Goal: Transaction & Acquisition: Purchase product/service

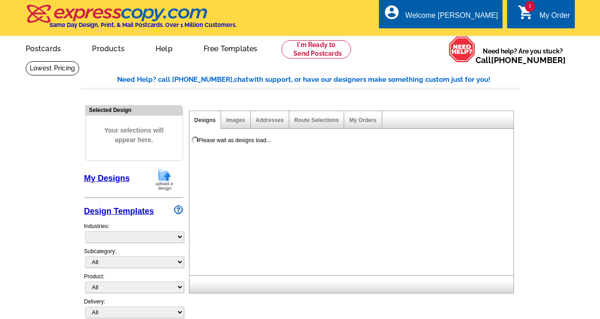
select select "785"
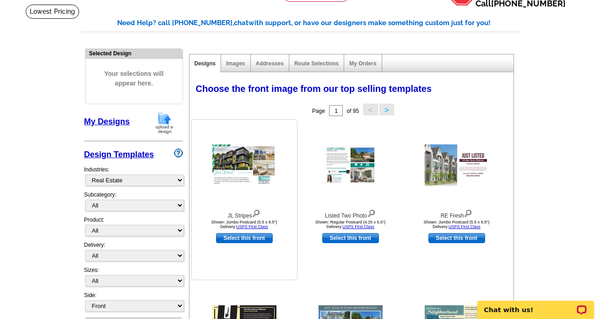
scroll to position [68, 0]
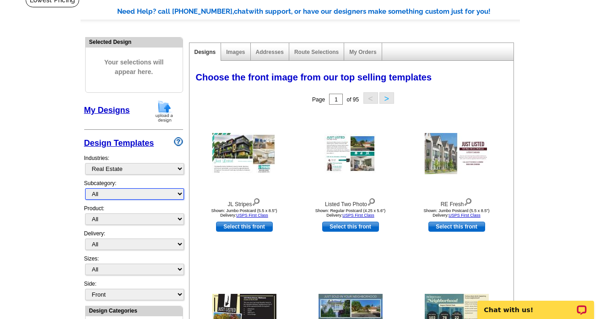
click at [105, 194] on select "All RE/MAX® Referrals [PERSON_NAME]® Berkshire Hathaway Home Services Century 2…" at bounding box center [134, 193] width 99 height 11
select select "789"
click at [85, 188] on select "All RE/MAX® Referrals [PERSON_NAME]® Berkshire Hathaway Home Services Century 2…" at bounding box center [134, 193] width 99 height 11
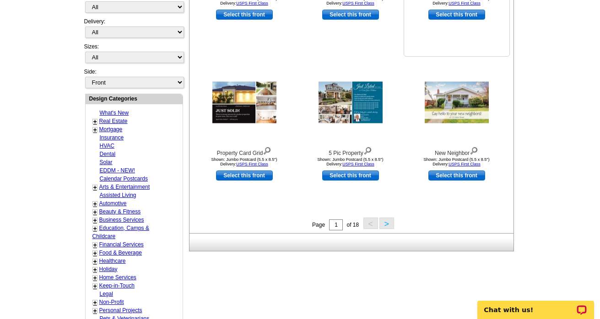
scroll to position [280, 0]
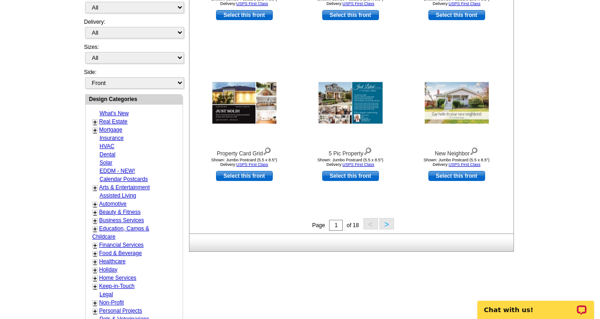
click at [388, 227] on button ">" at bounding box center [386, 223] width 15 height 11
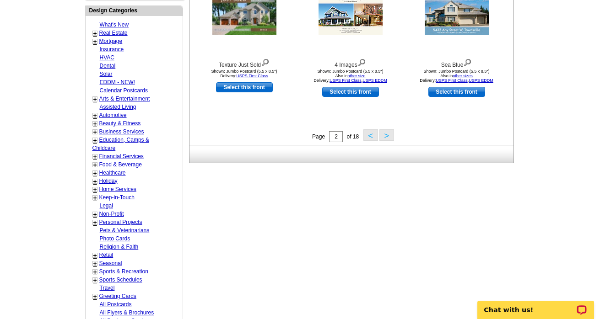
scroll to position [373, 0]
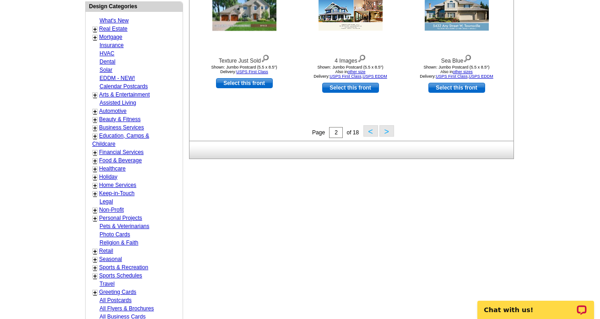
click at [382, 131] on button ">" at bounding box center [386, 130] width 15 height 11
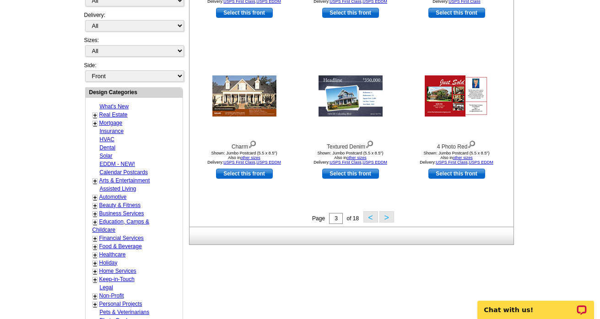
scroll to position [288, 0]
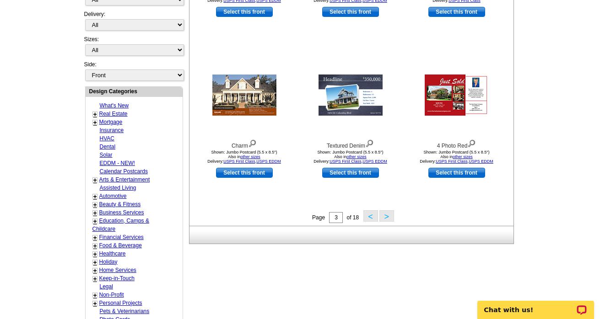
click at [386, 218] on button ">" at bounding box center [386, 215] width 15 height 11
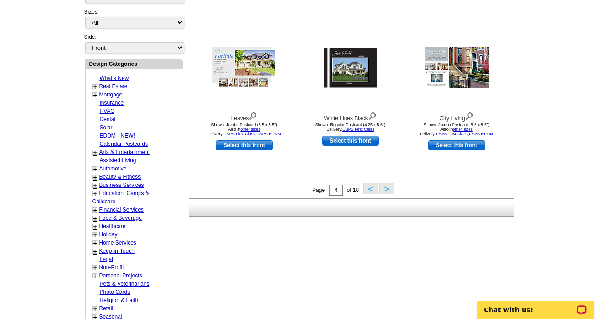
scroll to position [317, 0]
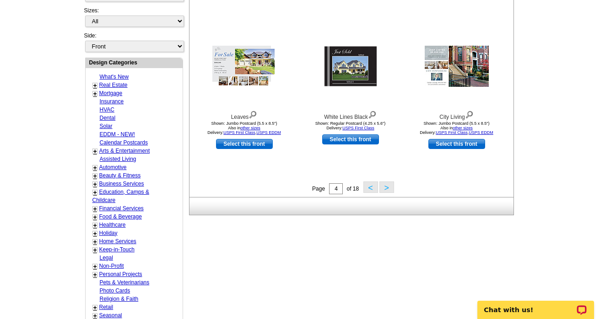
click at [384, 188] on button ">" at bounding box center [386, 187] width 15 height 11
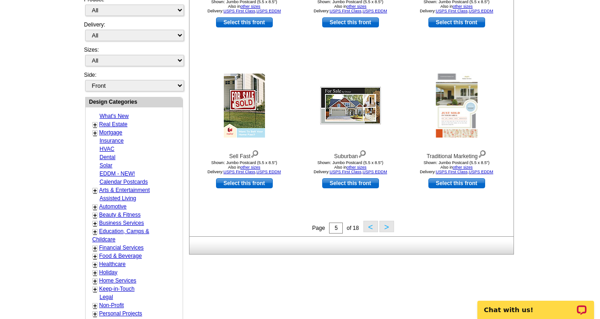
scroll to position [284, 0]
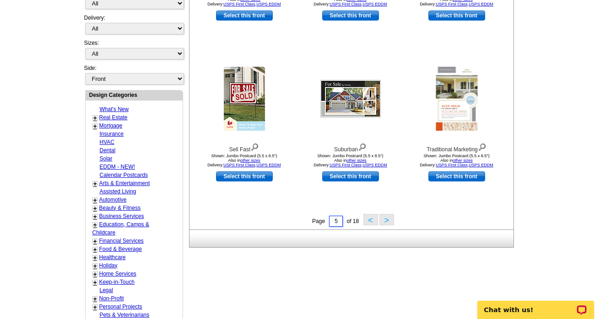
drag, startPoint x: 338, startPoint y: 223, endPoint x: 330, endPoint y: 219, distance: 8.6
click at [330, 219] on input "5" at bounding box center [336, 221] width 14 height 11
type input "1"
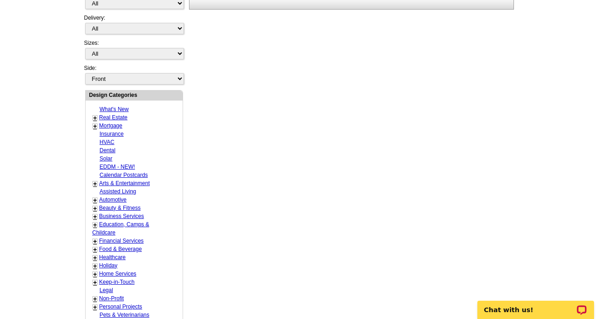
click at [490, 245] on div "Need Help? call [PHONE_NUMBER], chat with support, or have our designers make s…" at bounding box center [299, 120] width 439 height 658
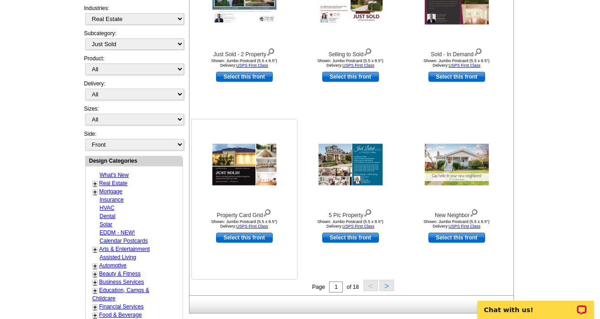
scroll to position [225, 0]
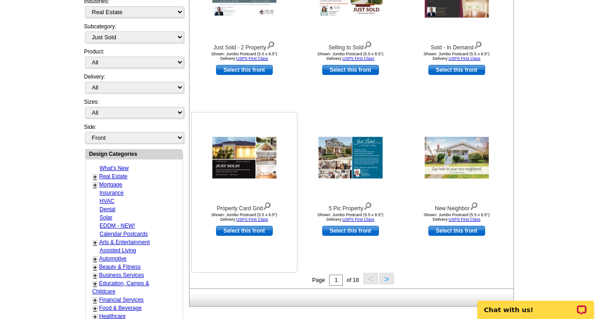
click at [236, 233] on link "Select this front" at bounding box center [244, 231] width 57 height 10
select select "2"
select select "back"
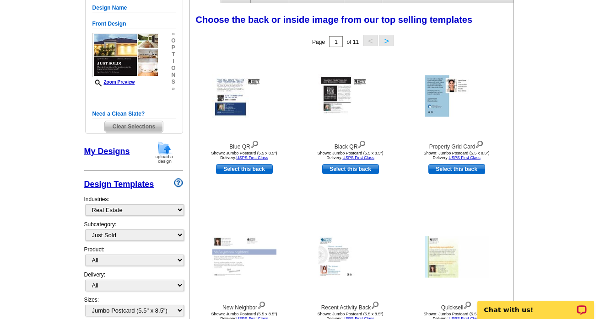
scroll to position [125, 0]
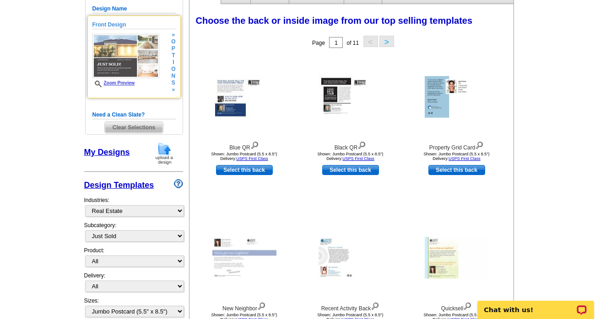
click at [174, 71] on span "o" at bounding box center [173, 69] width 4 height 7
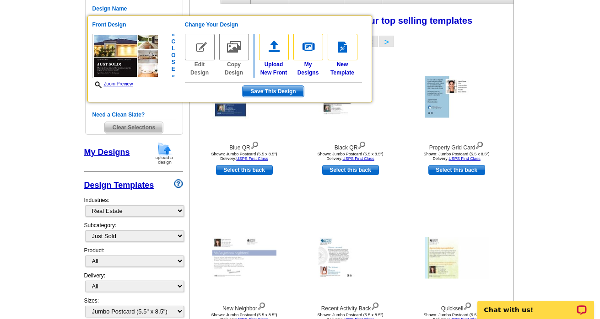
click at [60, 75] on main "Need Help? call [PHONE_NUMBER], chat with support, or have our designers make s…" at bounding box center [300, 325] width 600 height 779
